Goal: Task Accomplishment & Management: Use online tool/utility

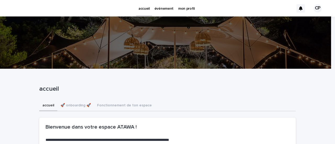
click at [185, 11] on p "mon profil" at bounding box center [186, 5] width 16 height 11
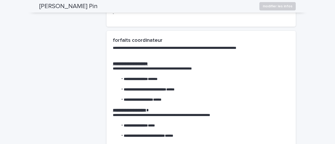
scroll to position [209, 0]
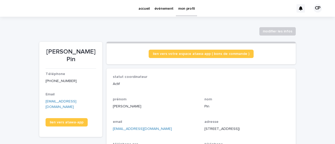
click at [164, 8] on p "événement" at bounding box center [163, 5] width 19 height 11
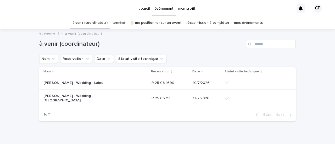
click at [122, 23] on link "terminé" at bounding box center [118, 23] width 13 height 12
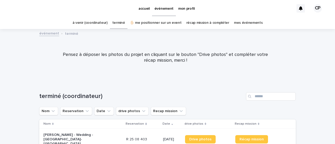
click at [217, 24] on link "récap mission à compléter" at bounding box center [207, 23] width 43 height 12
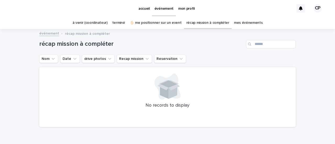
click at [240, 20] on link "mes événements" at bounding box center [248, 23] width 29 height 12
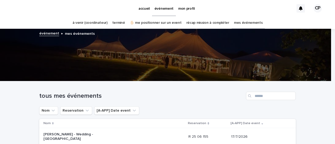
click at [173, 23] on link "✋🏻 me positionner sur un event" at bounding box center [156, 23] width 52 height 12
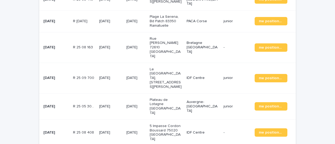
scroll to position [340, 0]
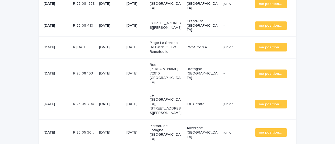
click at [144, 71] on p "16/9/2025" at bounding box center [135, 73] width 19 height 4
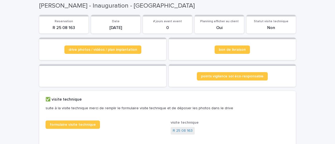
scroll to position [52, 0]
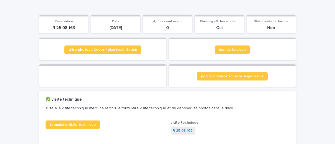
click at [104, 51] on span "drive photos / vidéos / plan implantation" at bounding box center [103, 50] width 69 height 4
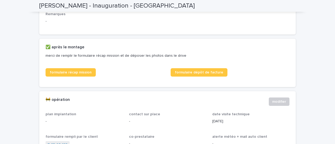
scroll to position [209, 0]
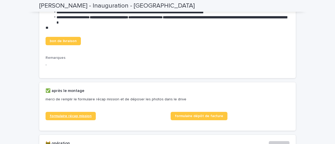
click at [78, 118] on span "formulaire récap mission" at bounding box center [71, 116] width 42 height 4
